Goal: Navigation & Orientation: Find specific page/section

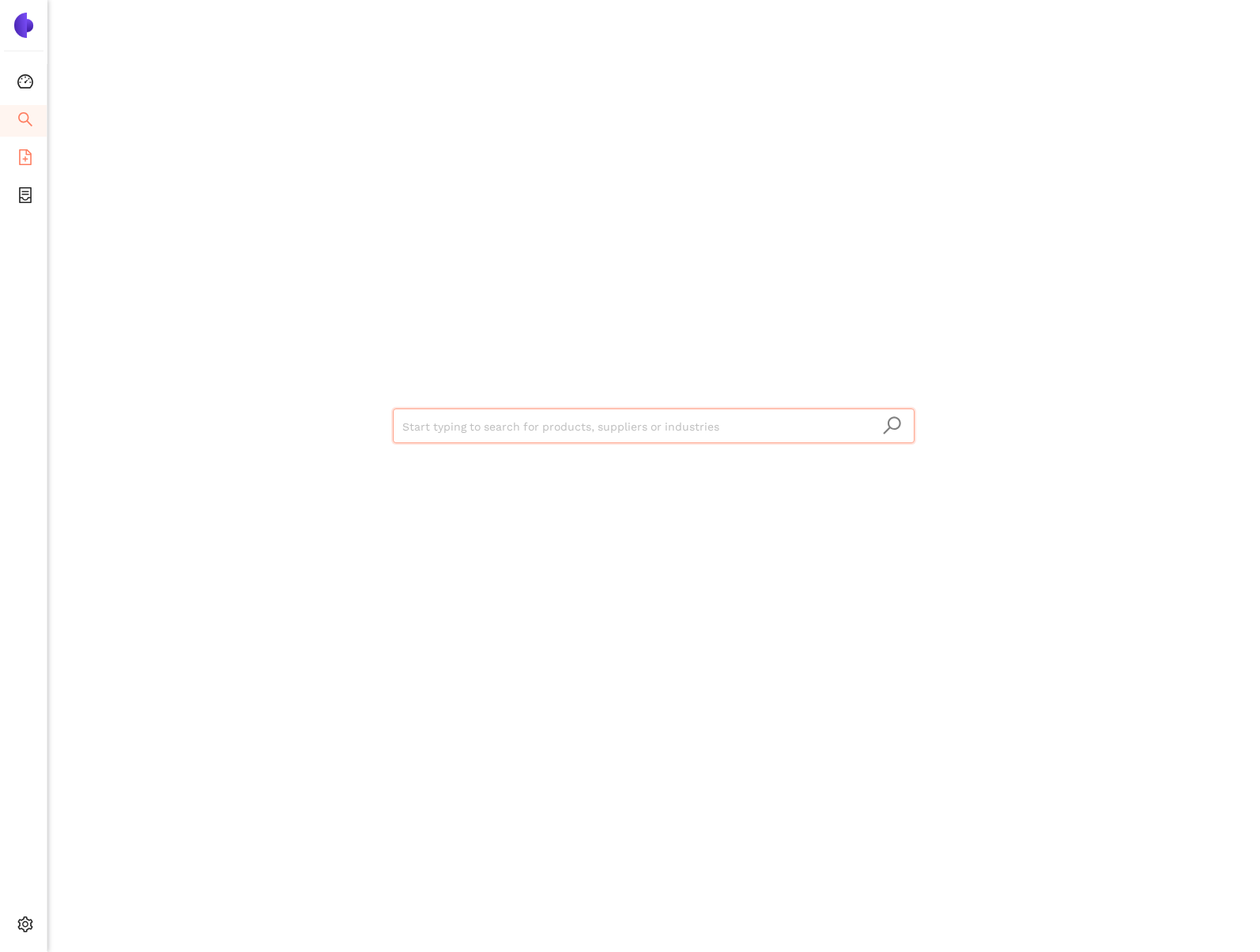
click at [35, 163] on li "eSourcing Templates" at bounding box center [23, 159] width 47 height 32
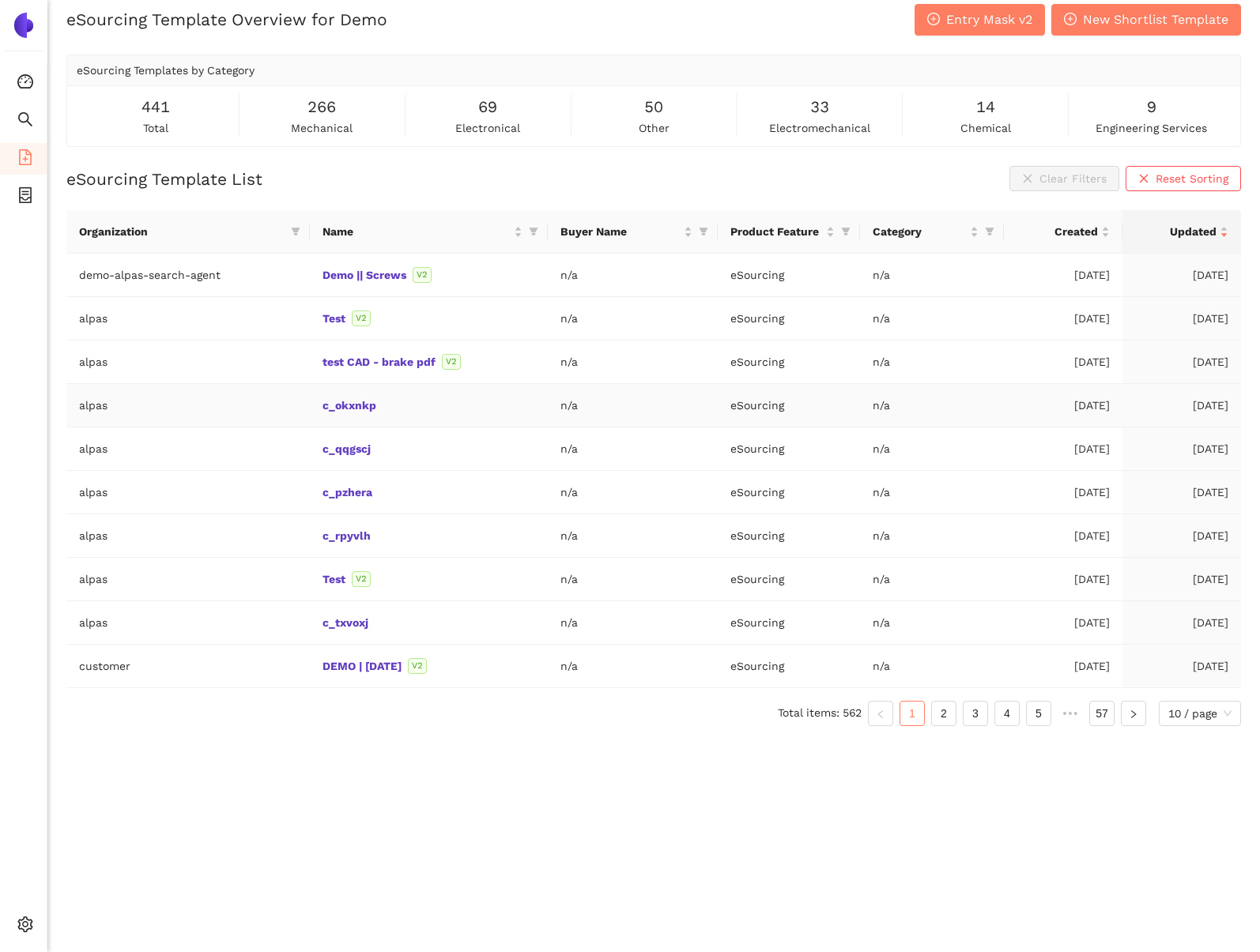
scroll to position [19, 0]
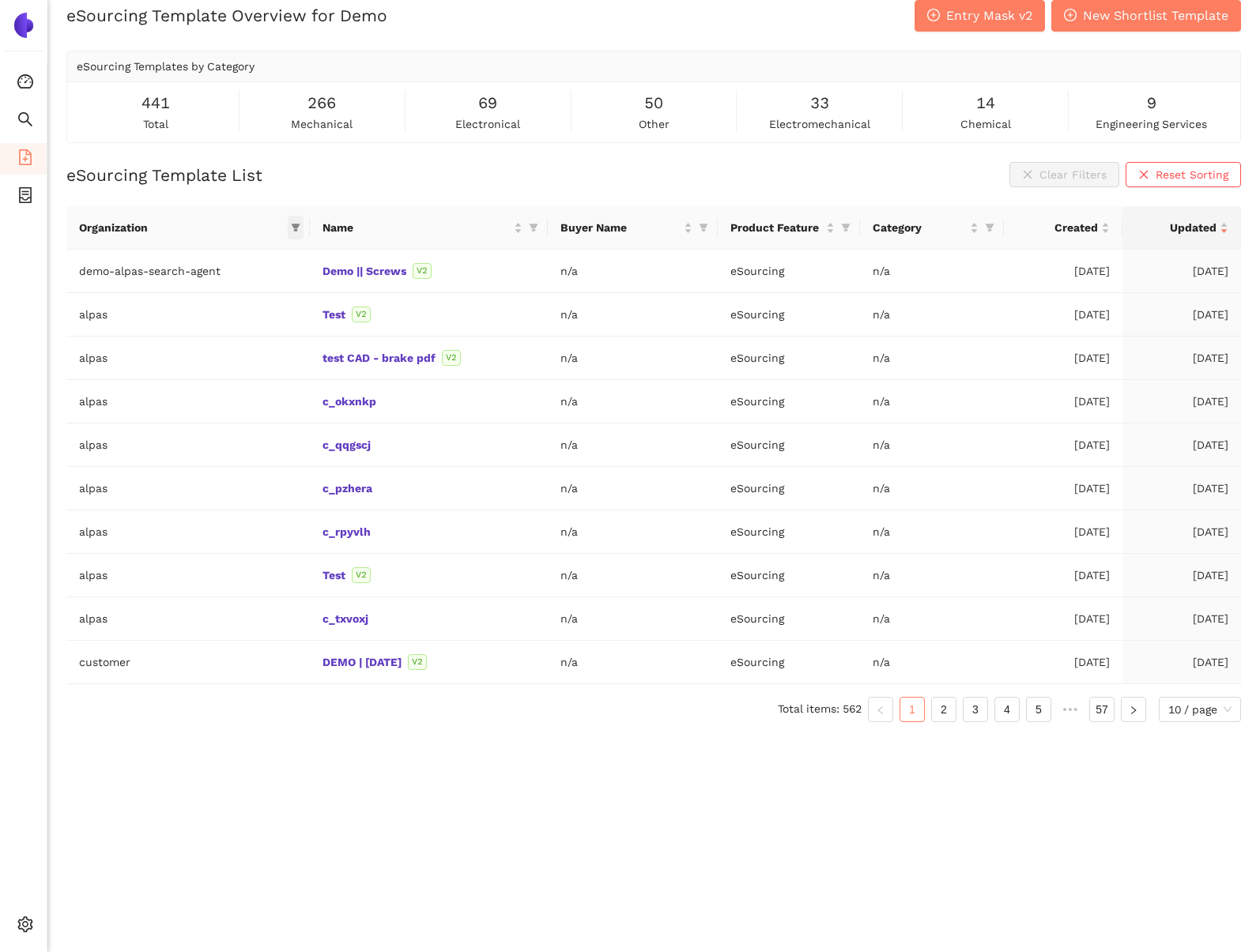
click at [292, 223] on icon "filter" at bounding box center [296, 227] width 10 height 10
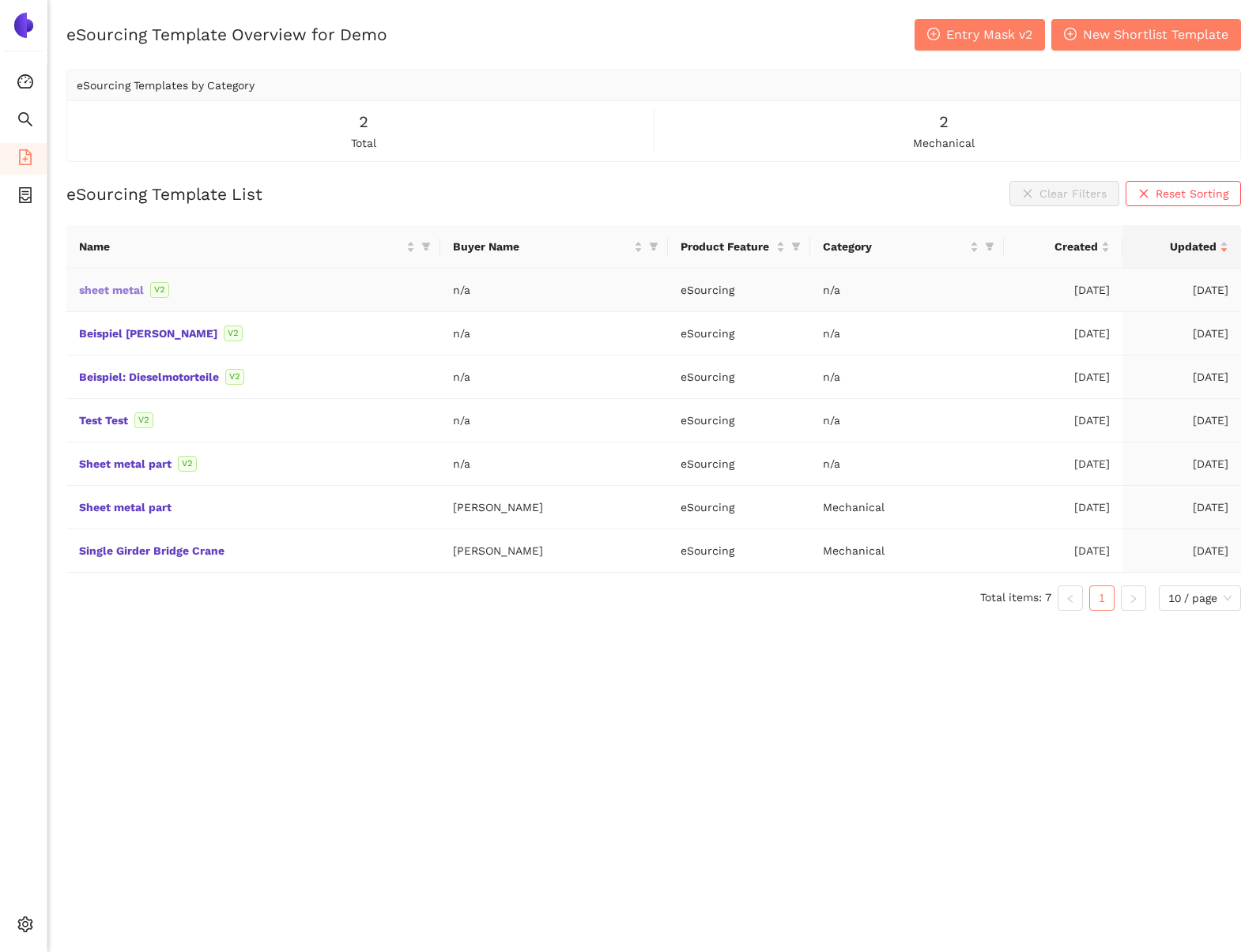
click at [0, 0] on link "sheet metal" at bounding box center [0, 0] width 0 height 0
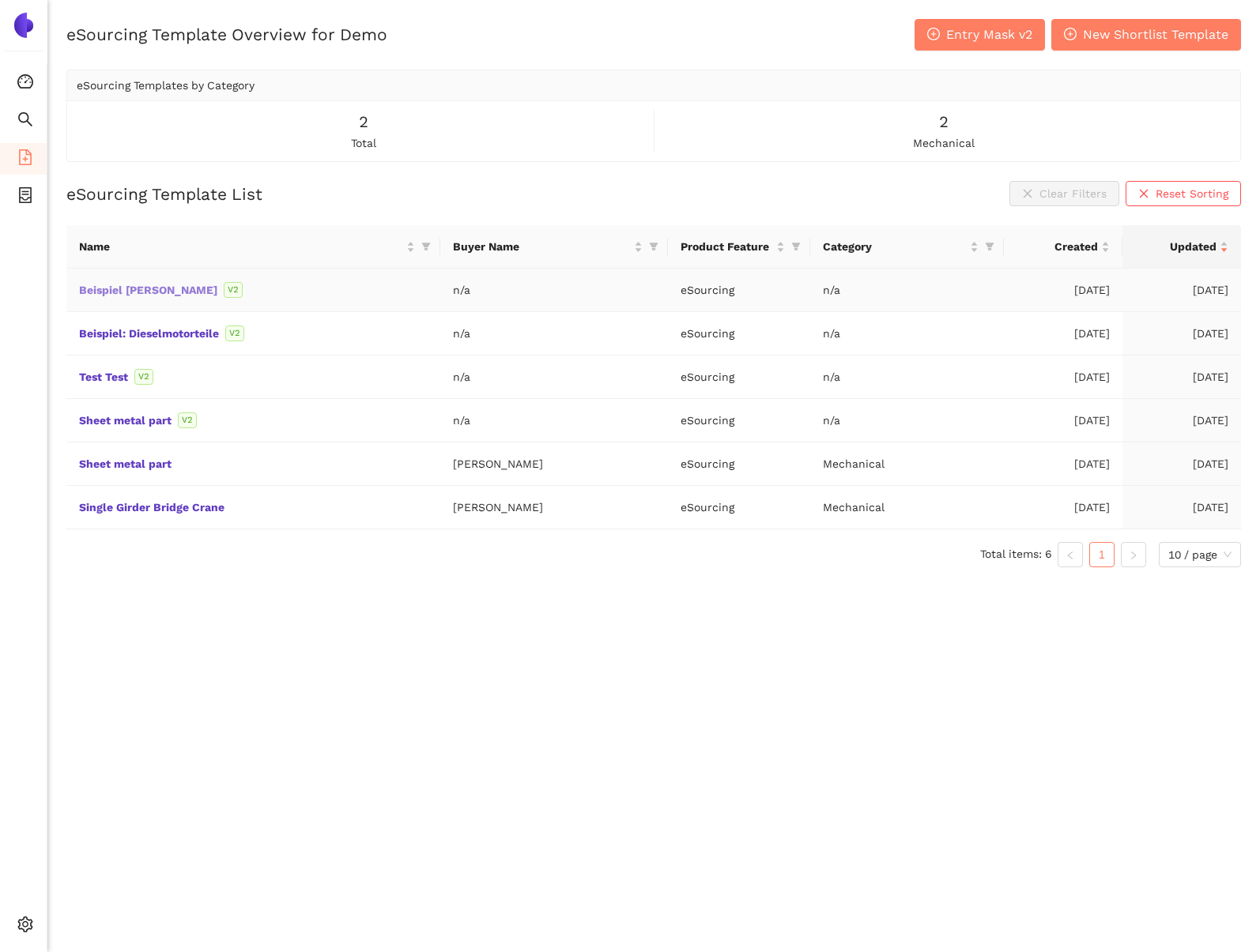
click at [0, 0] on link "Beispiel [PERSON_NAME]" at bounding box center [0, 0] width 0 height 0
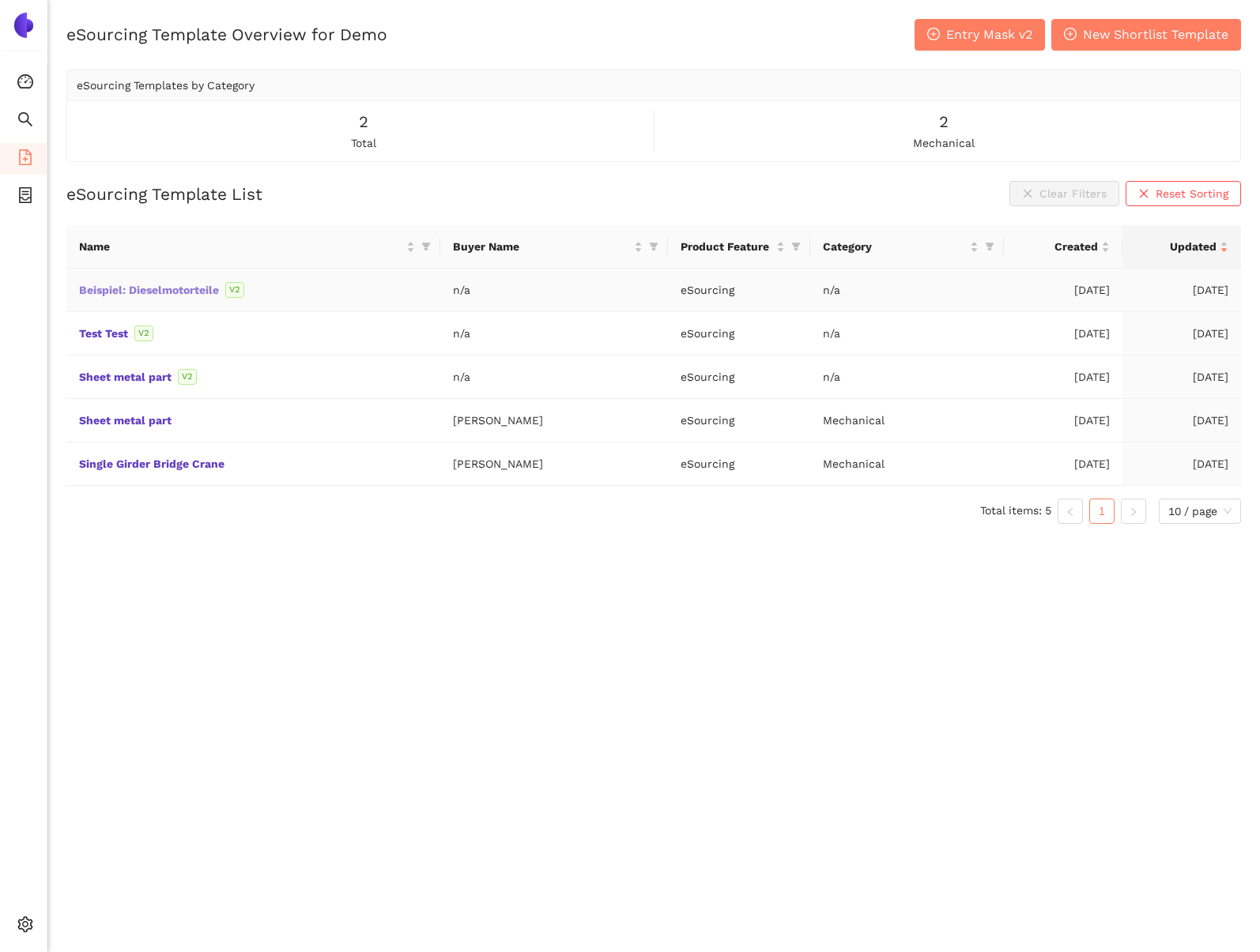
click at [0, 0] on link "Beispiel: Dieselmotorteile" at bounding box center [0, 0] width 0 height 0
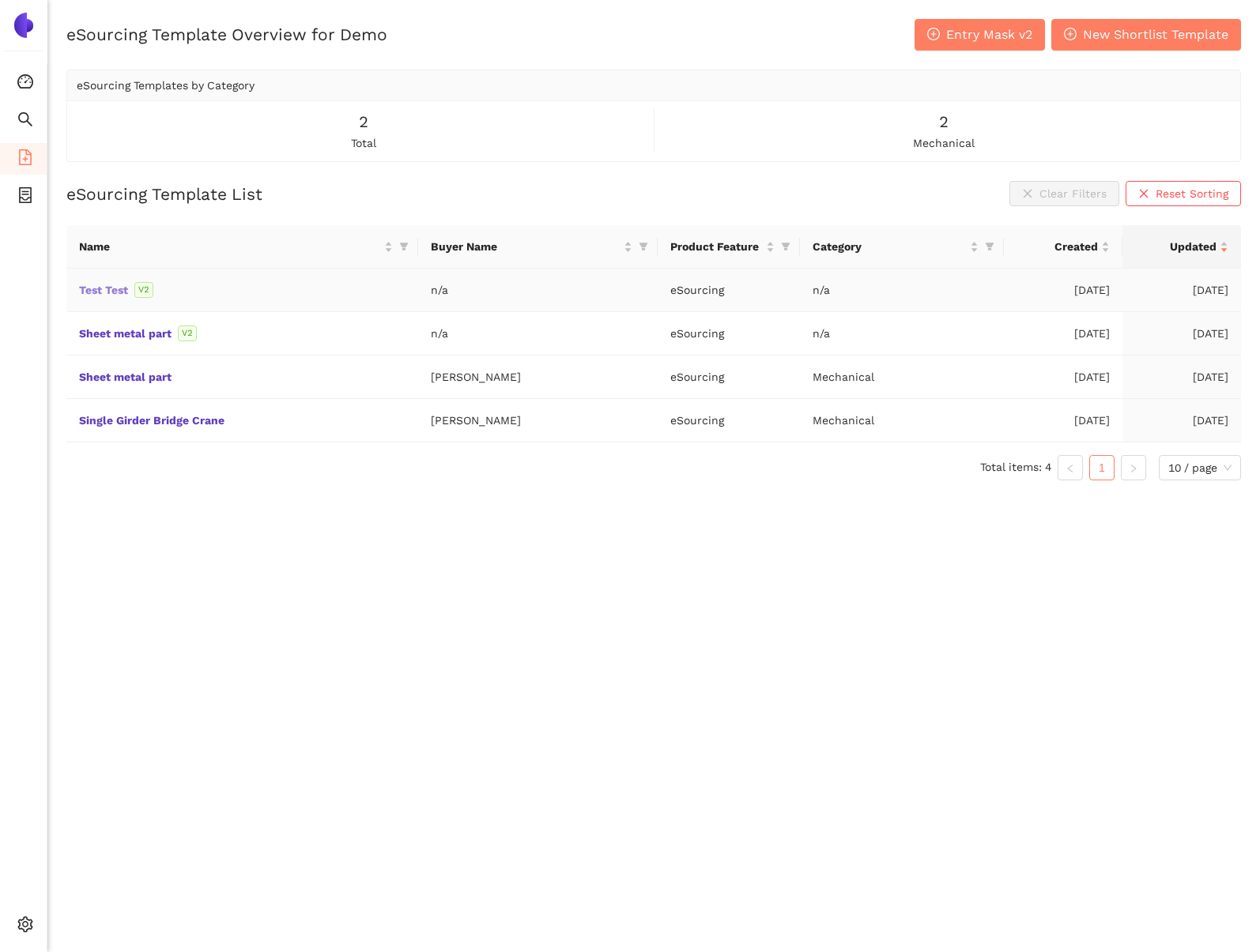
click at [0, 0] on link "Test Test" at bounding box center [0, 0] width 0 height 0
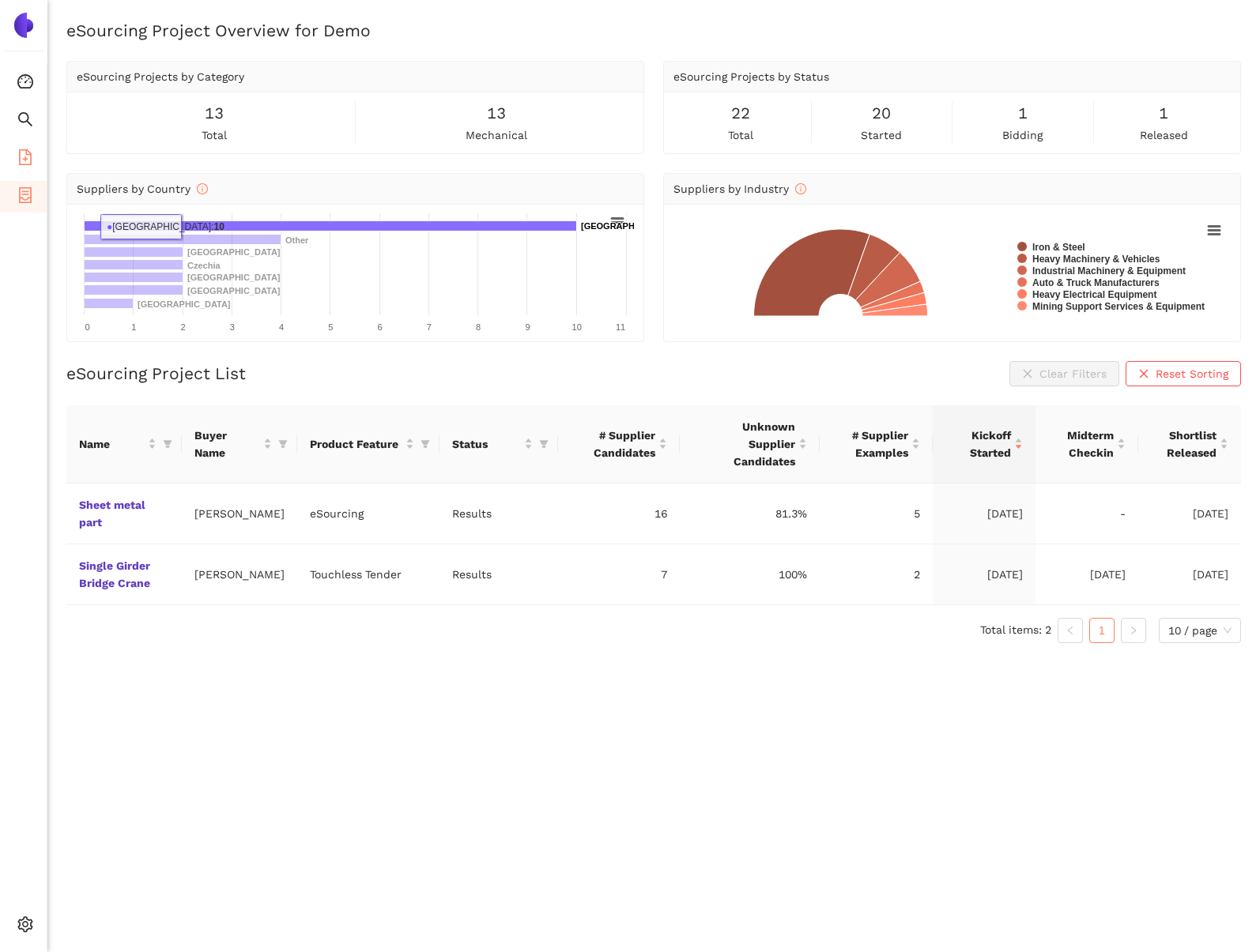
click at [30, 159] on icon "file-add" at bounding box center [25, 157] width 12 height 16
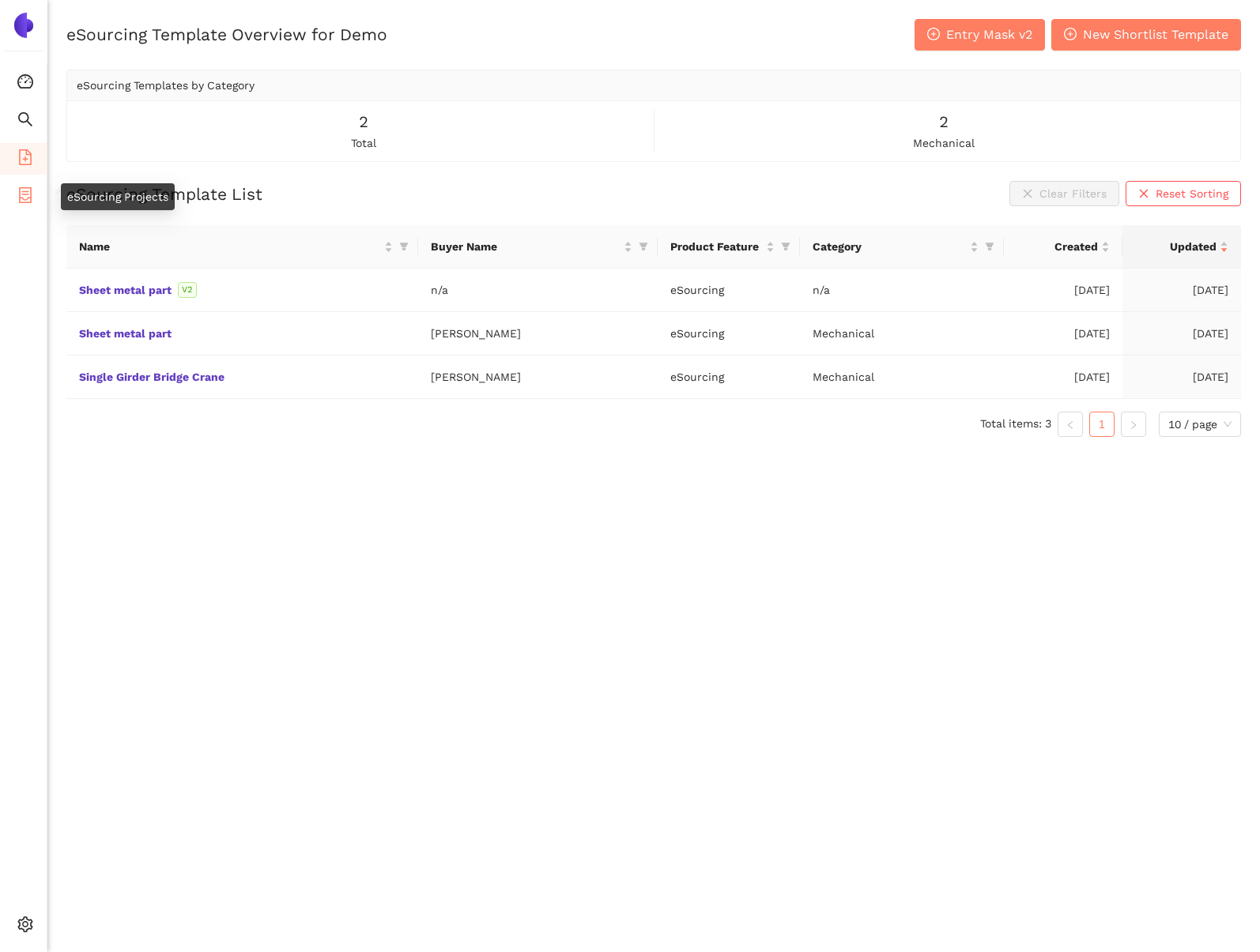
click at [29, 194] on icon "container" at bounding box center [25, 195] width 16 height 16
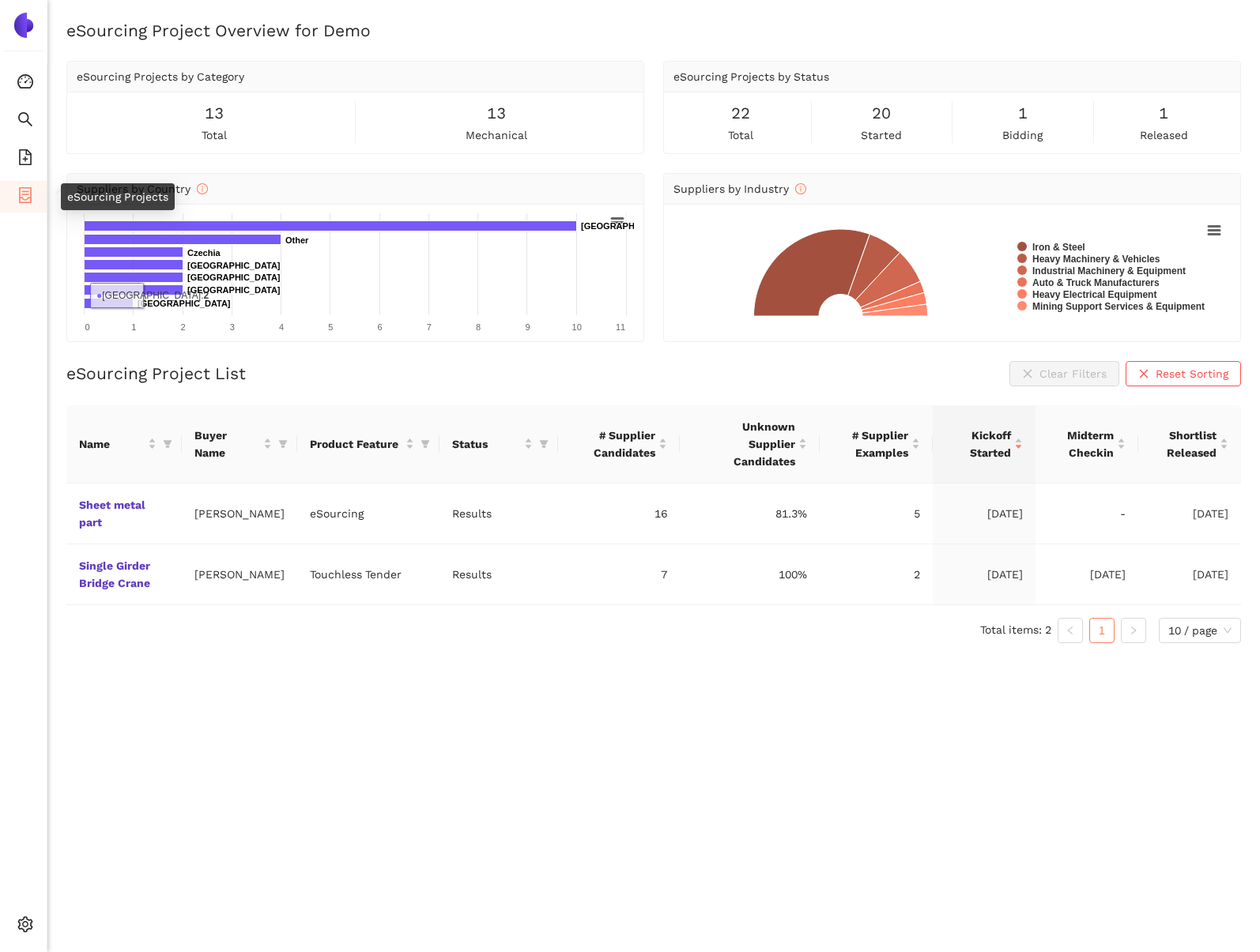
click at [25, 199] on icon "container" at bounding box center [25, 195] width 16 height 16
click at [0, 0] on link "Sheet metal part" at bounding box center [0, 0] width 0 height 0
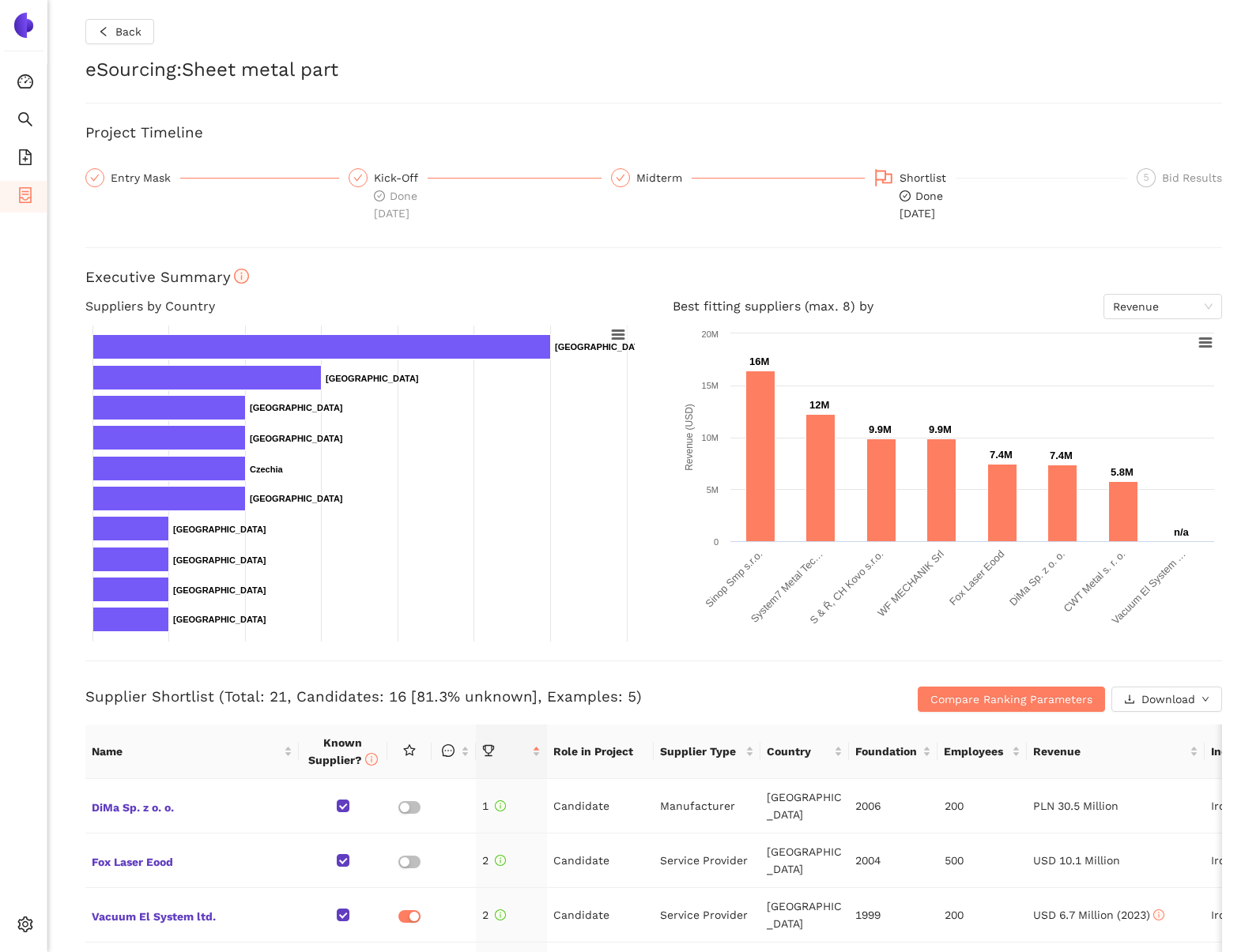
click at [22, 192] on icon "container" at bounding box center [25, 195] width 16 height 16
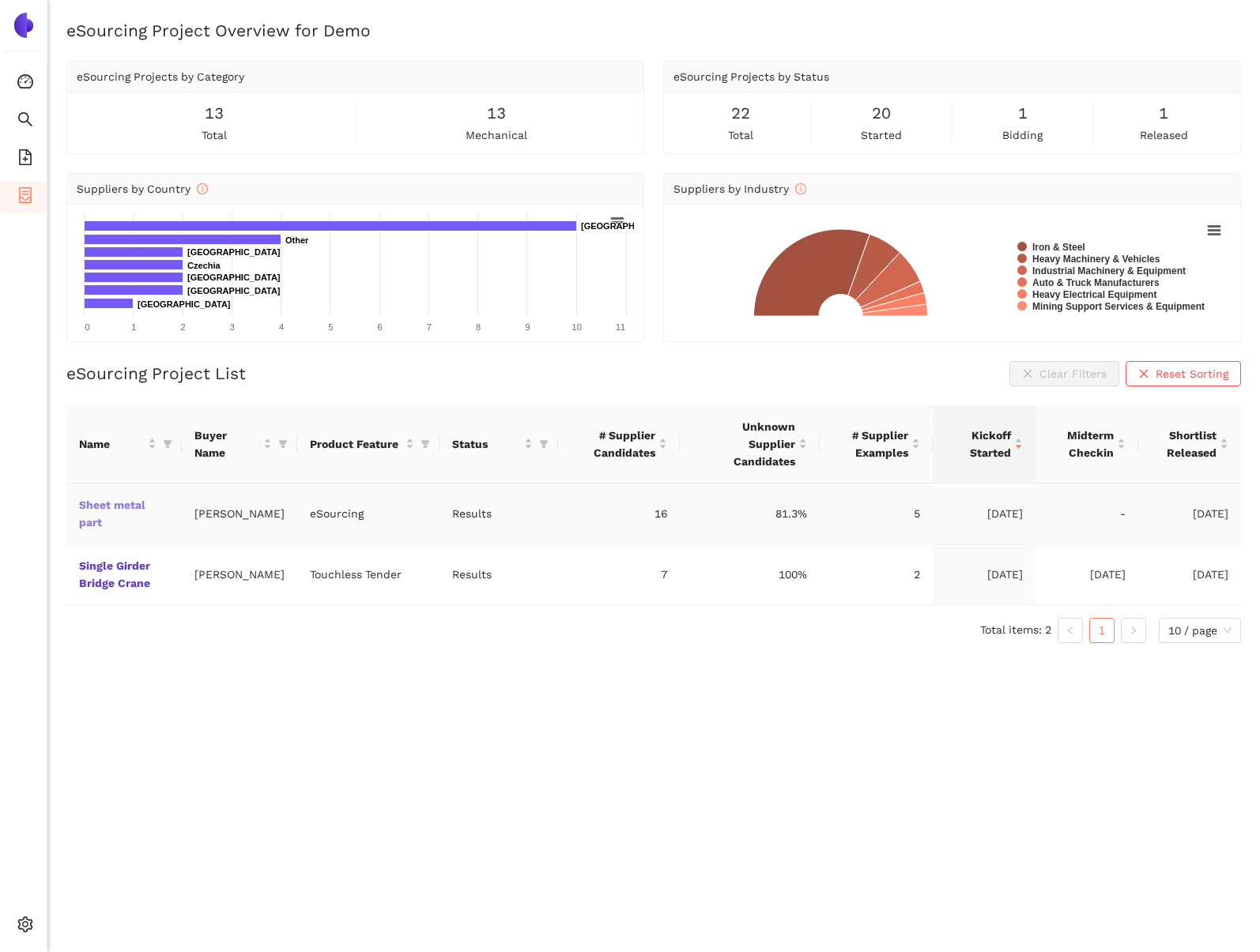
click at [0, 0] on link "Sheet metal part" at bounding box center [0, 0] width 0 height 0
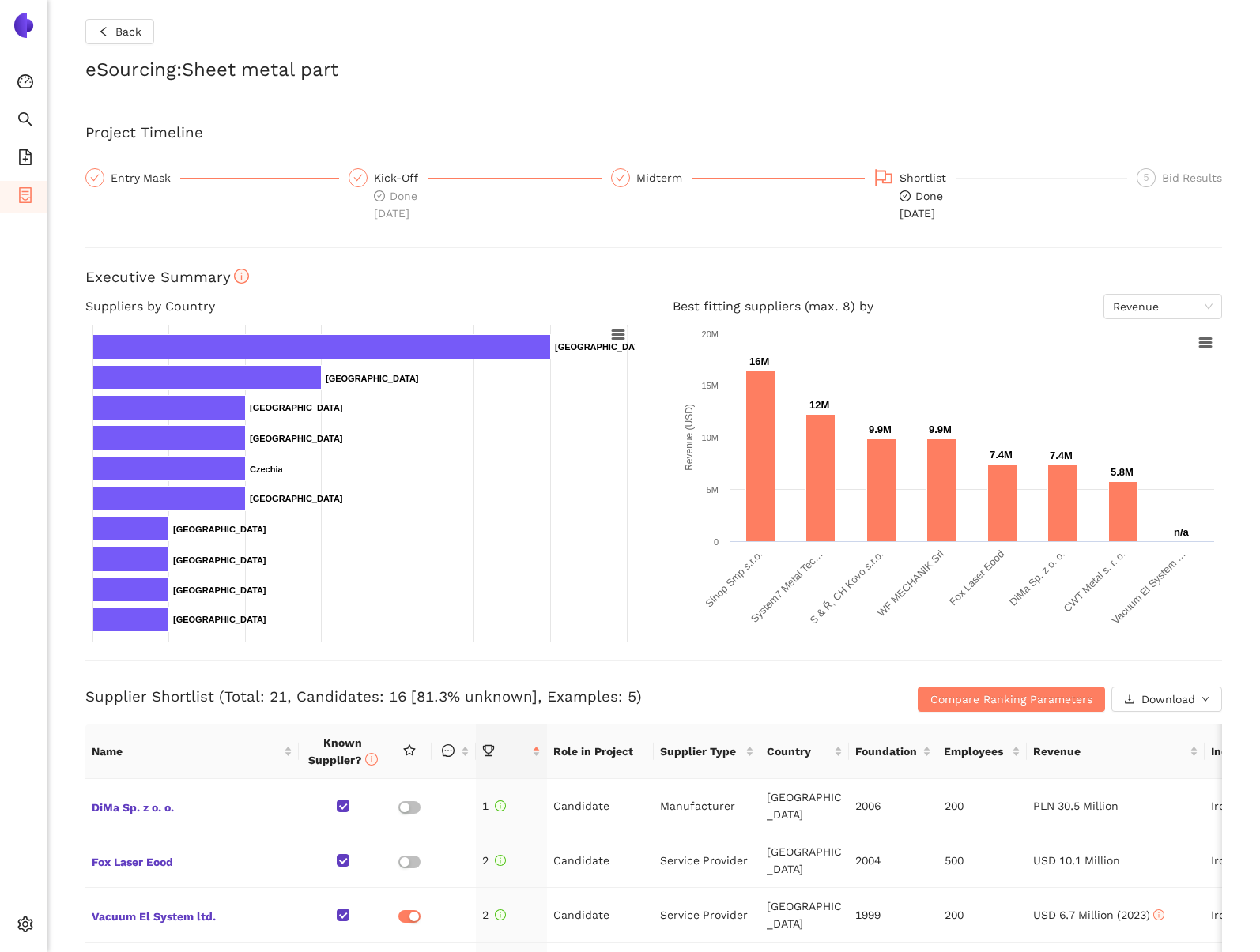
click at [26, 193] on icon "container" at bounding box center [25, 195] width 12 height 16
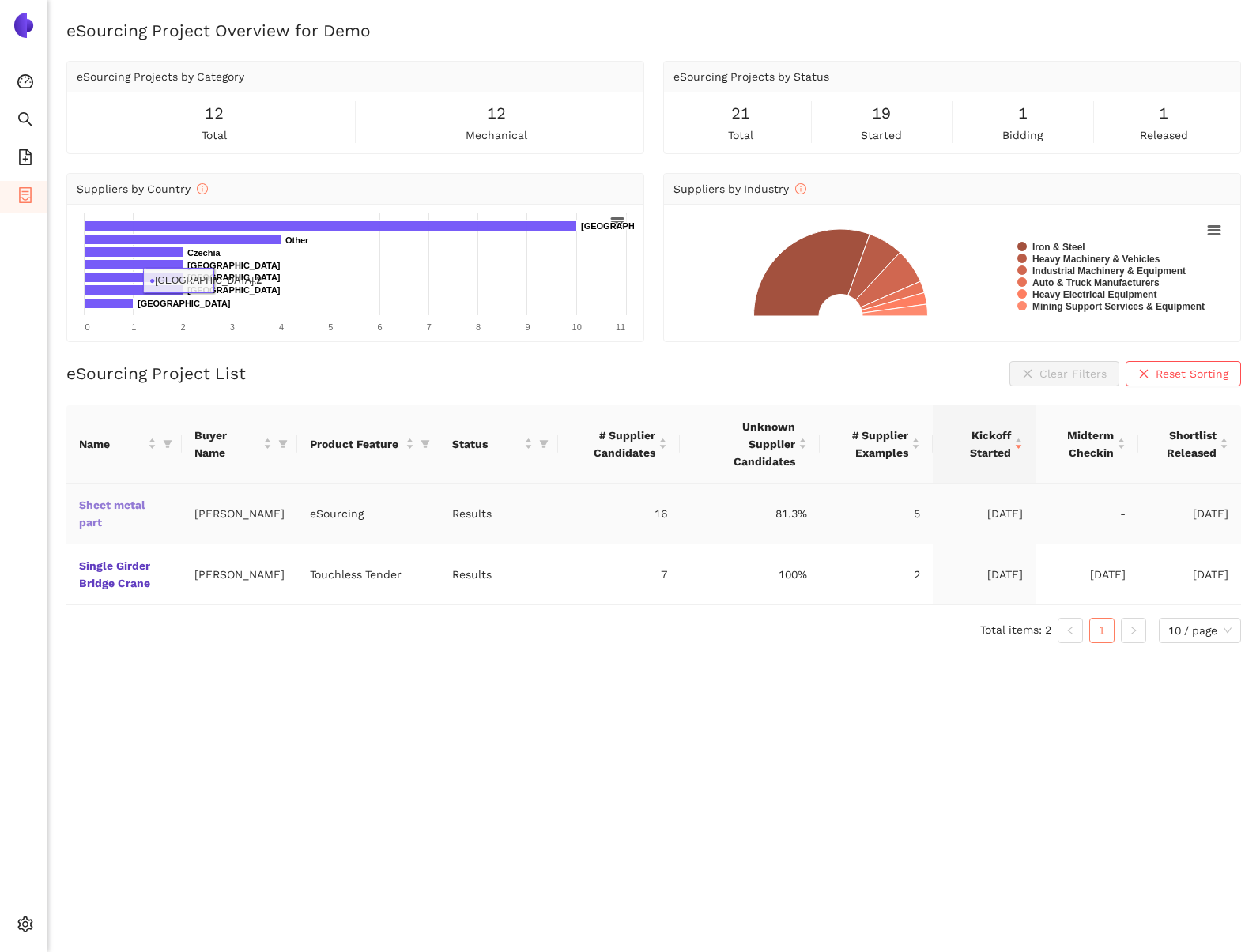
click at [0, 0] on link "Sheet metal part" at bounding box center [0, 0] width 0 height 0
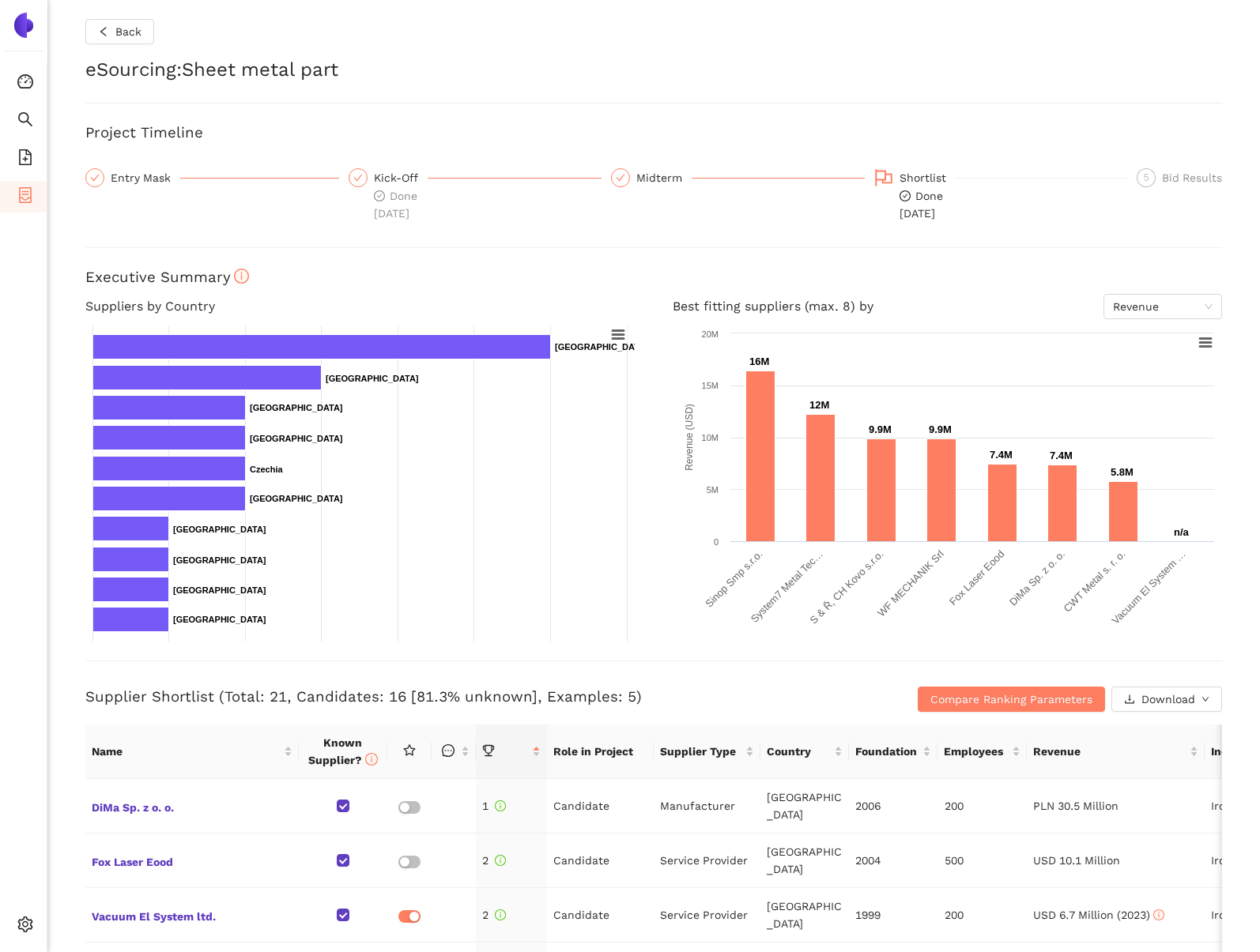
click at [32, 195] on icon "container" at bounding box center [25, 195] width 16 height 16
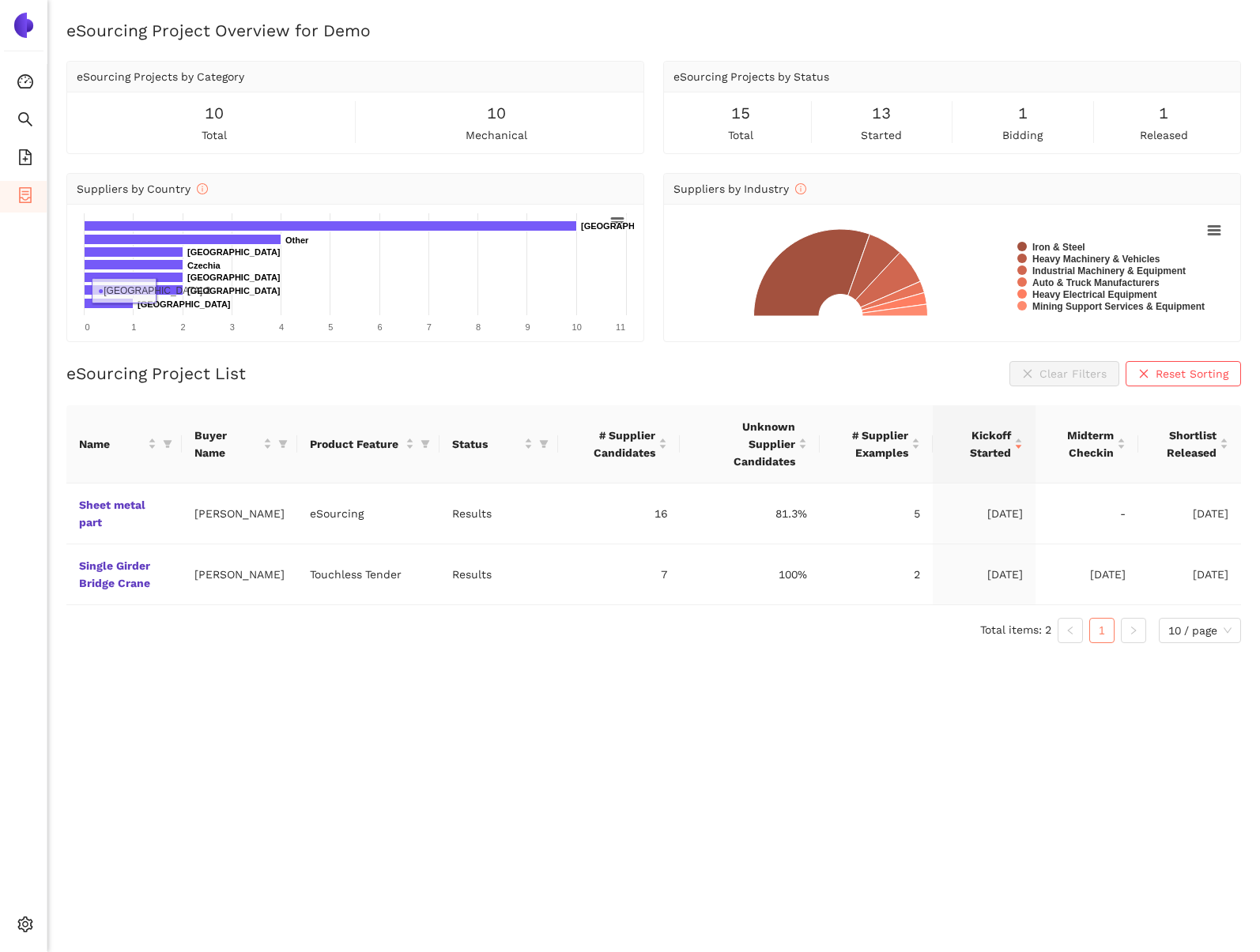
click at [193, 718] on div "eSourcing Project Overview for Demo eSourcing Projects by Category 10 total 10 …" at bounding box center [654, 495] width 1213 height 952
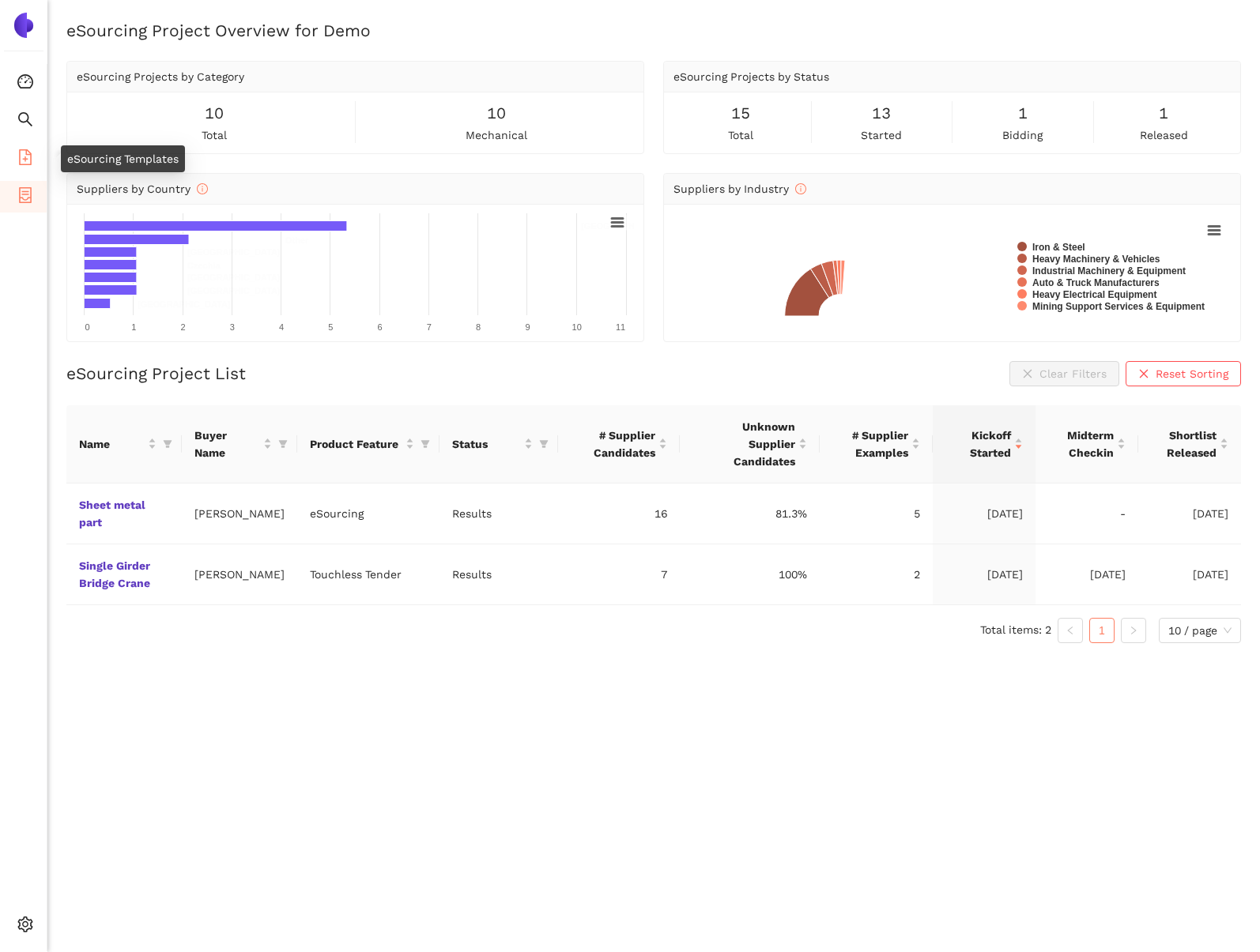
click at [14, 161] on li "eSourcing Templates" at bounding box center [23, 159] width 47 height 32
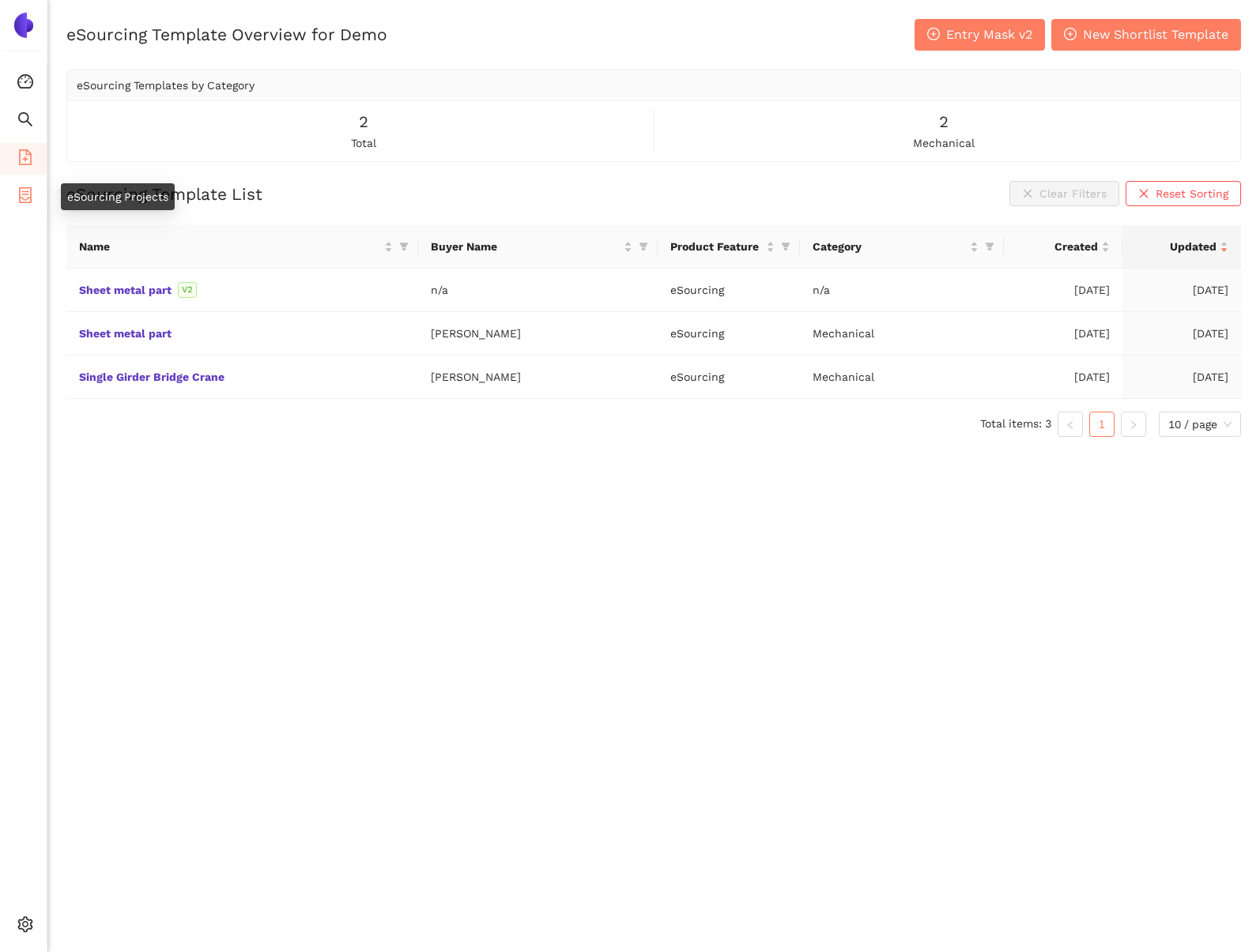
click at [30, 198] on icon "container" at bounding box center [25, 195] width 12 height 16
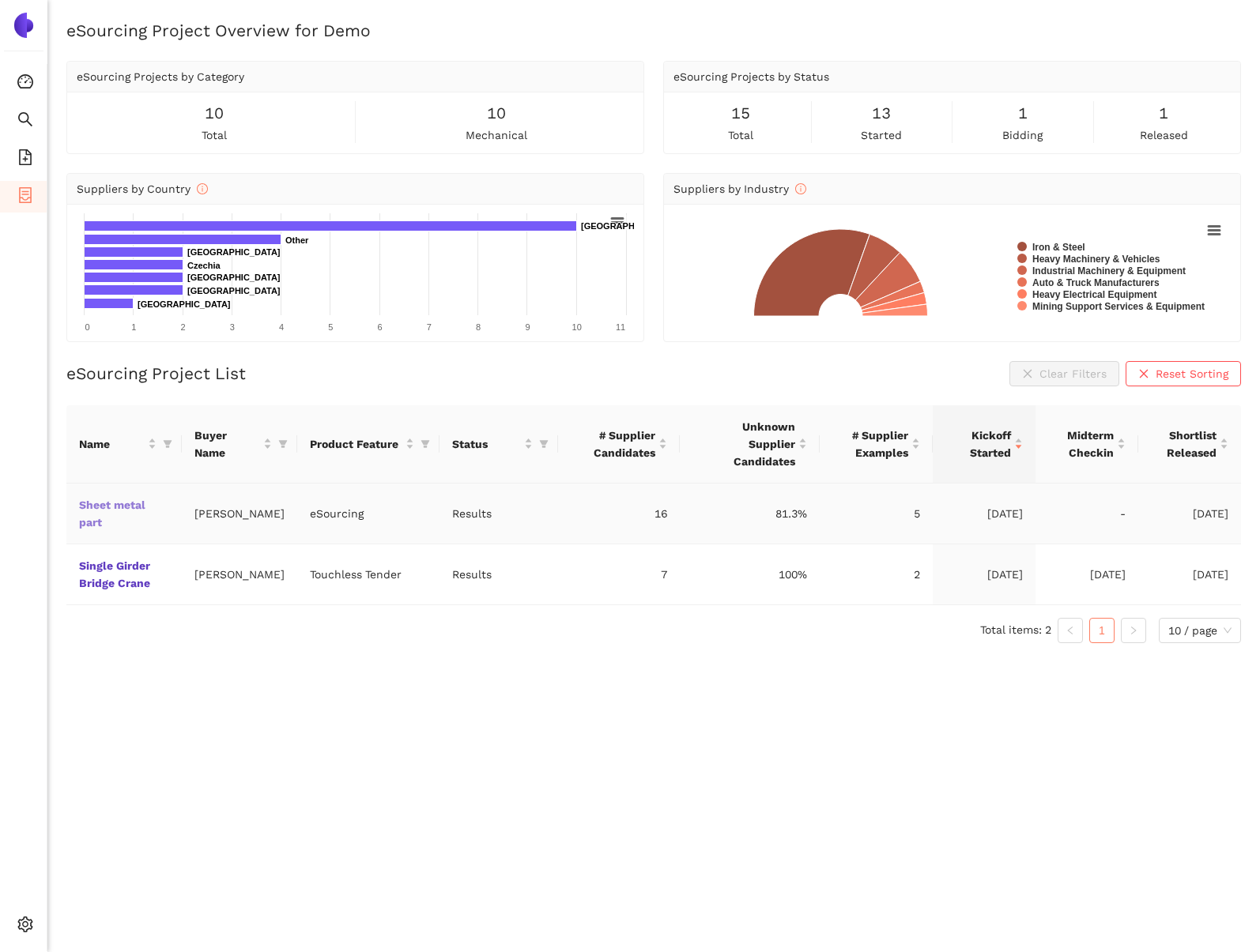
click at [0, 0] on link "Sheet metal part" at bounding box center [0, 0] width 0 height 0
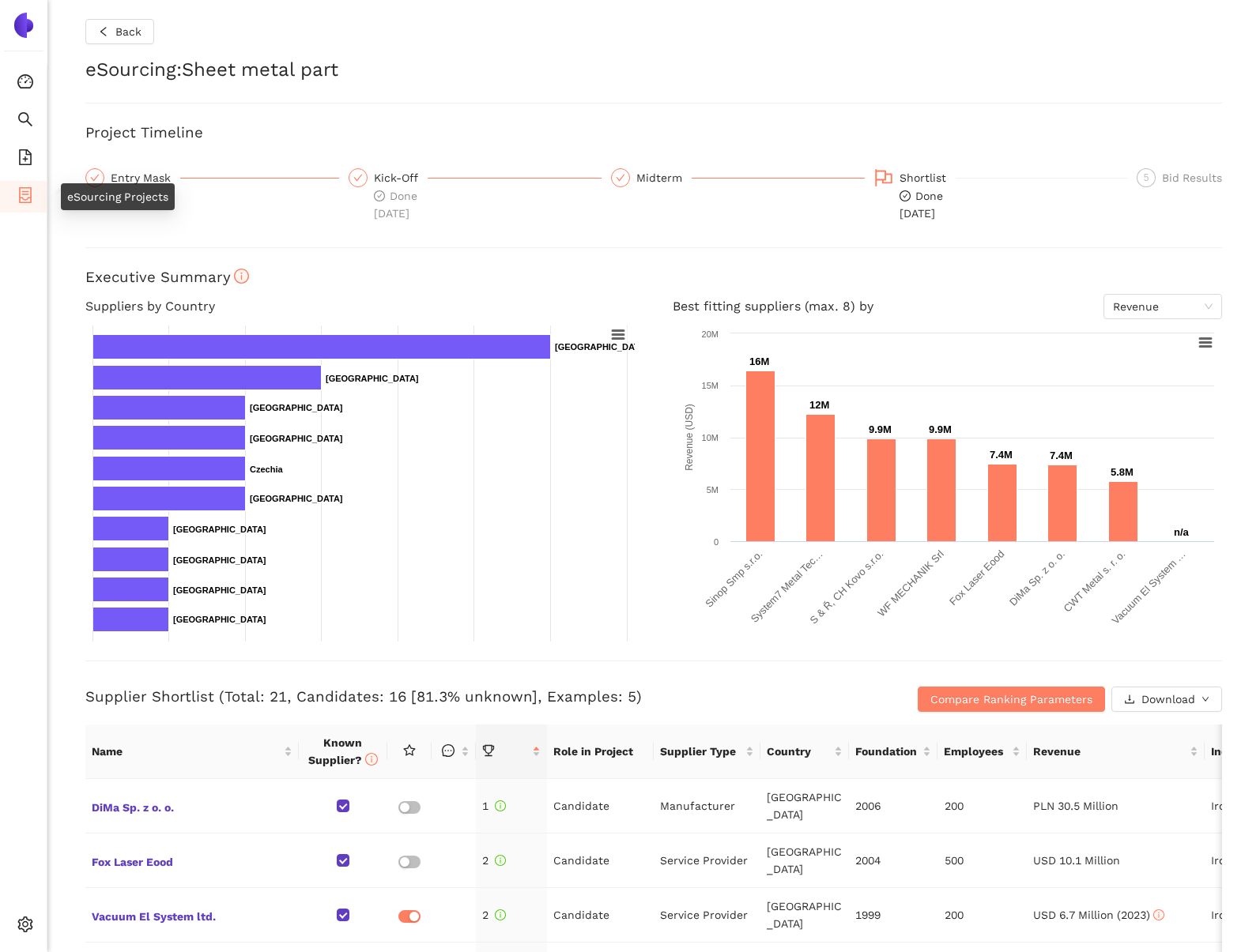
click at [21, 201] on icon "container" at bounding box center [25, 195] width 12 height 16
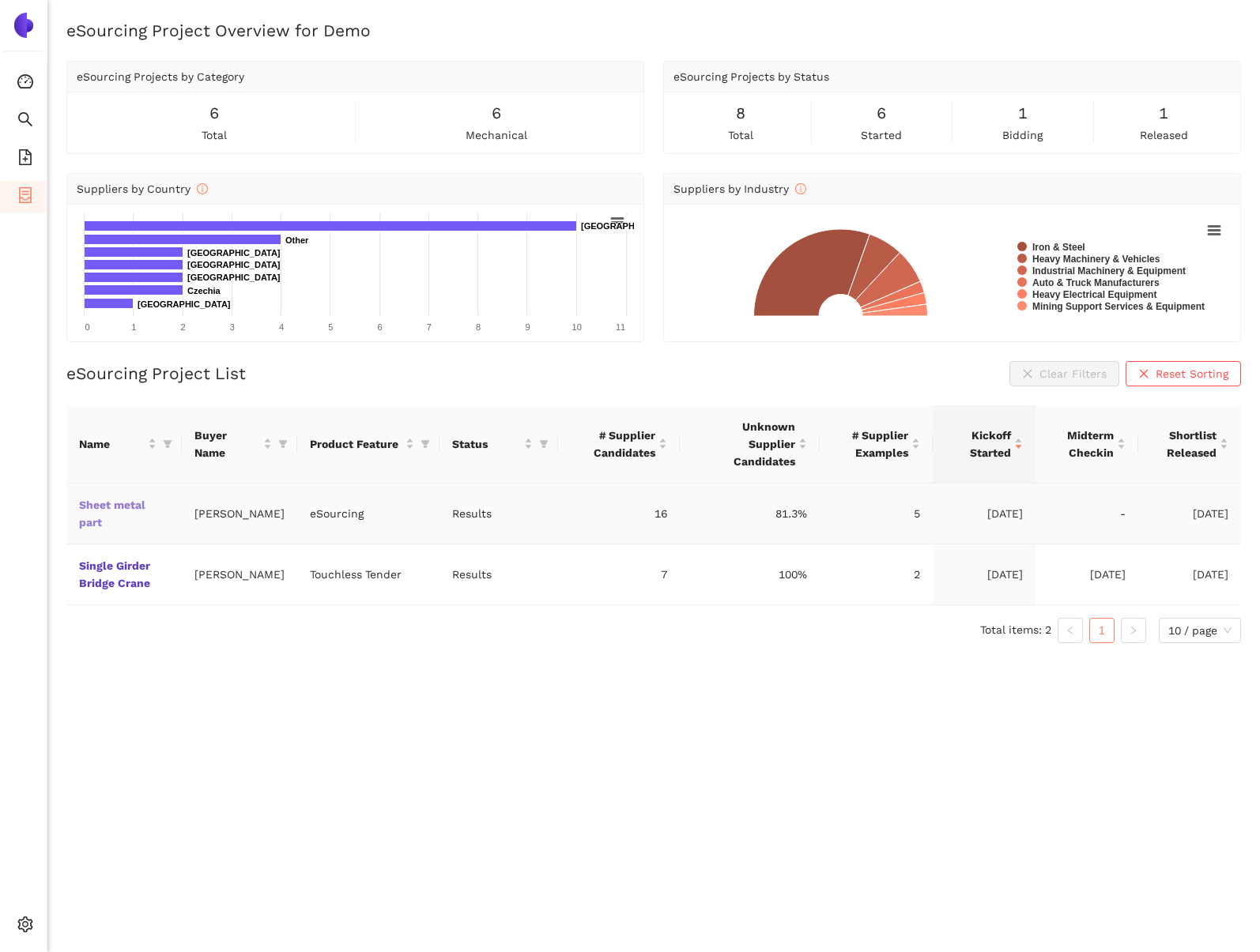
click at [0, 0] on link "Sheet metal part" at bounding box center [0, 0] width 0 height 0
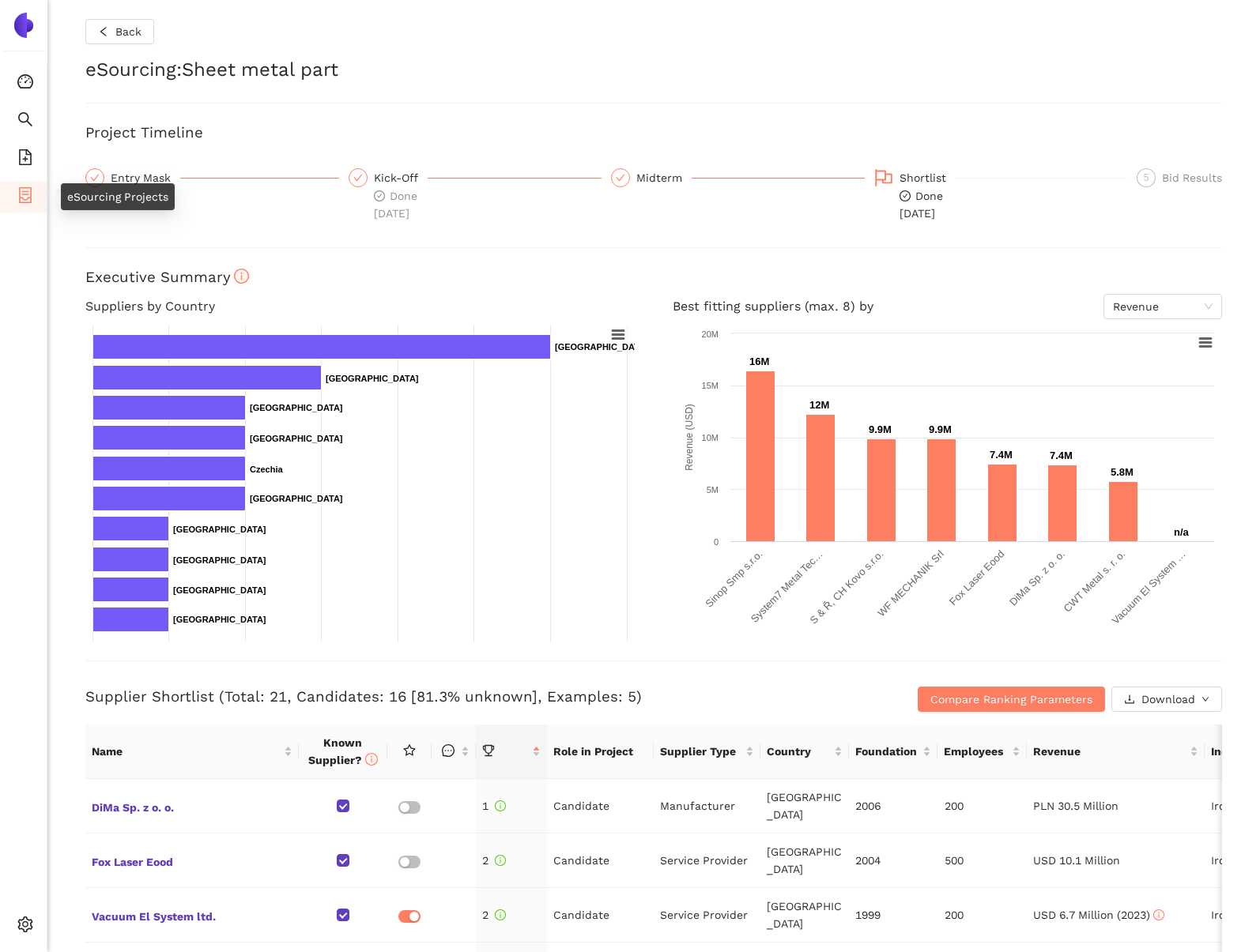
click at [33, 201] on li "eSourcing Projects" at bounding box center [23, 197] width 47 height 32
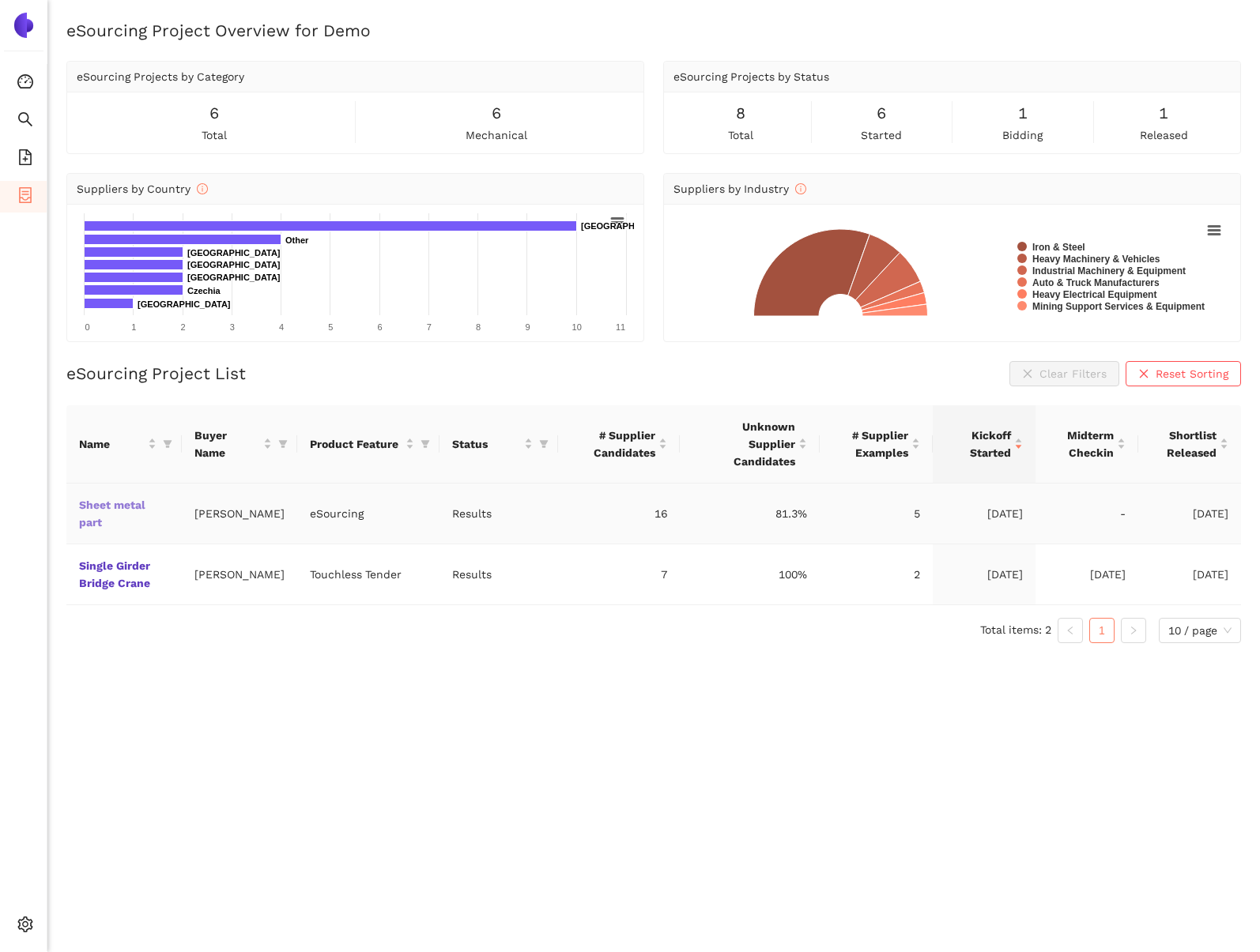
click at [0, 0] on link "Sheet metal part" at bounding box center [0, 0] width 0 height 0
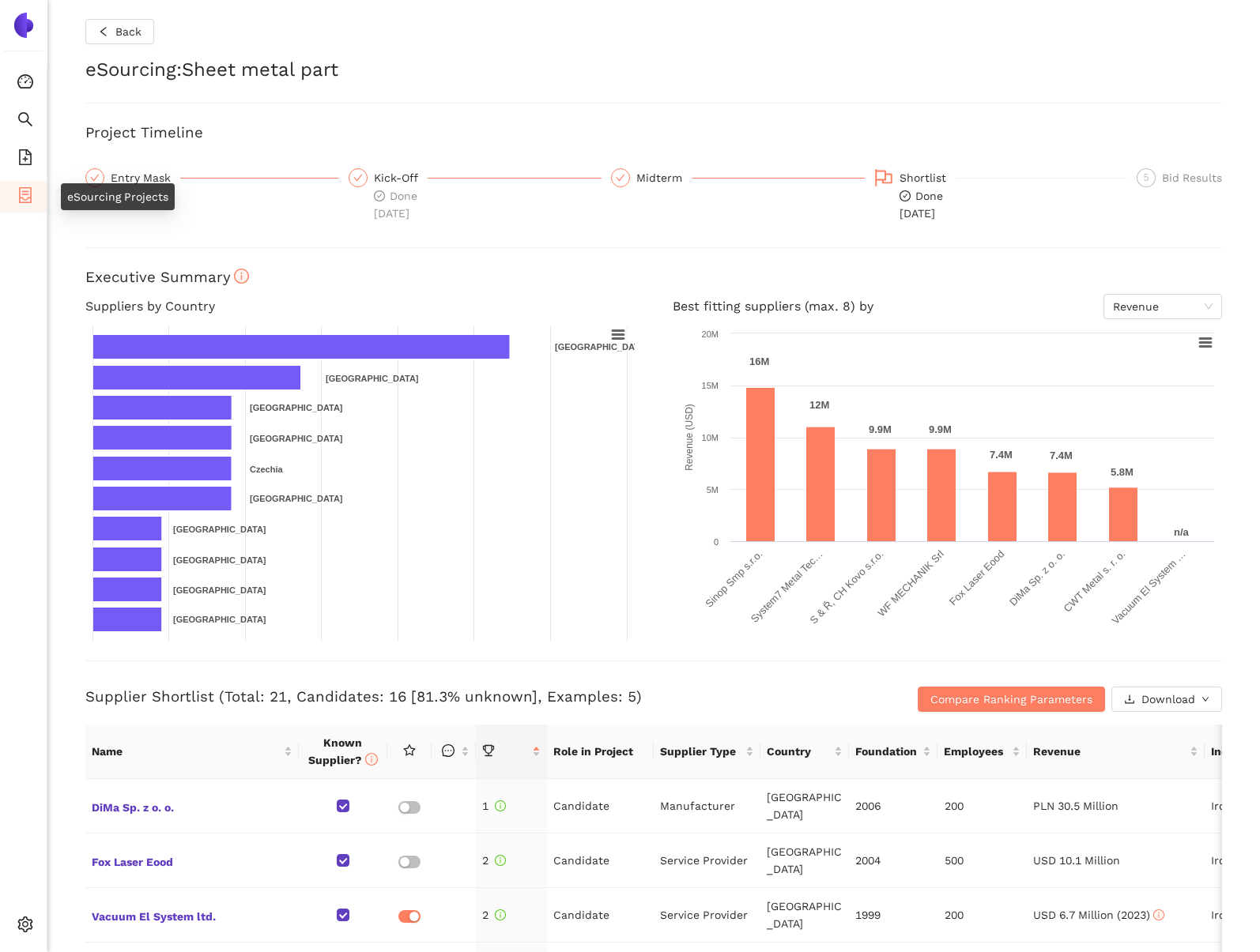
click at [36, 195] on li "eSourcing Projects" at bounding box center [23, 197] width 47 height 32
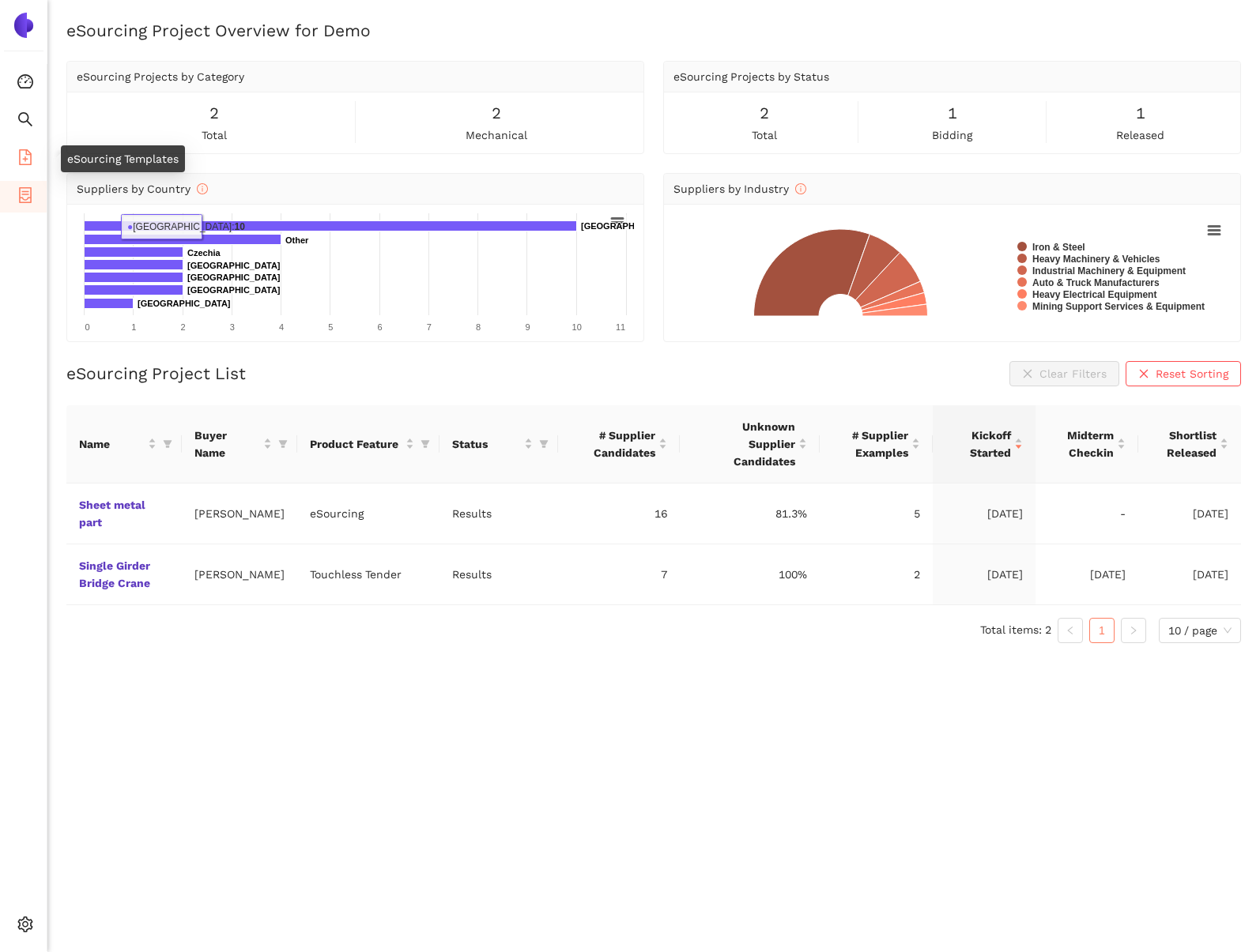
click at [30, 159] on icon "file-add" at bounding box center [25, 157] width 16 height 16
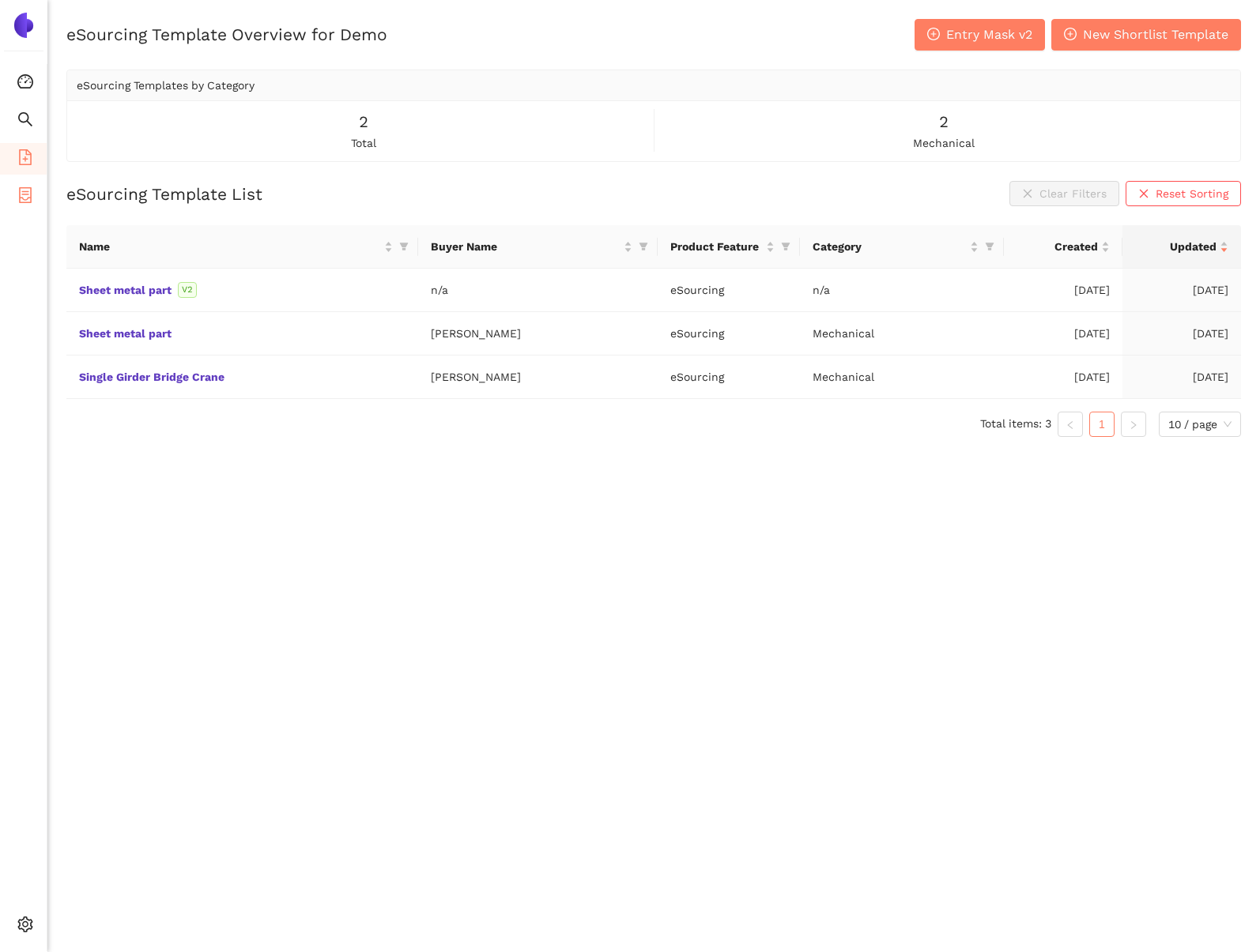
click at [26, 194] on icon "container" at bounding box center [25, 195] width 12 height 16
